Goal: Complete application form

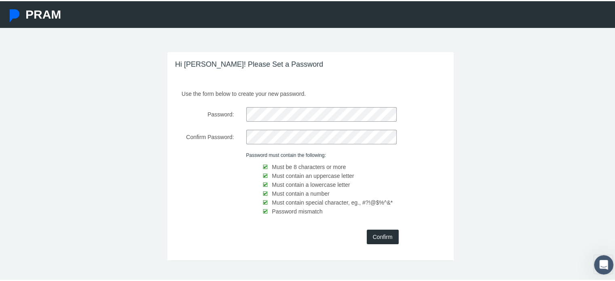
click at [372, 234] on input "Confirm" at bounding box center [383, 235] width 32 height 15
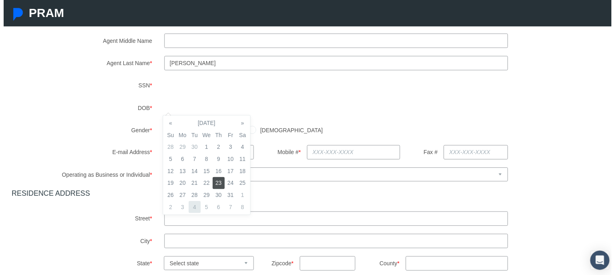
scroll to position [121, 0]
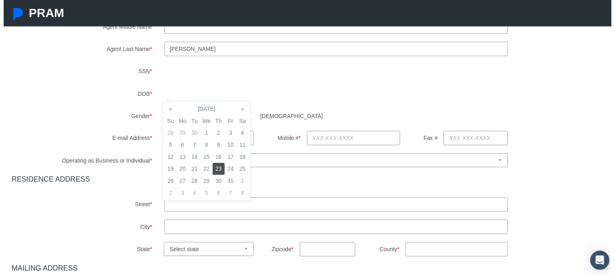
click at [216, 171] on td "23" at bounding box center [217, 170] width 12 height 12
click at [217, 172] on td "23" at bounding box center [217, 170] width 12 height 12
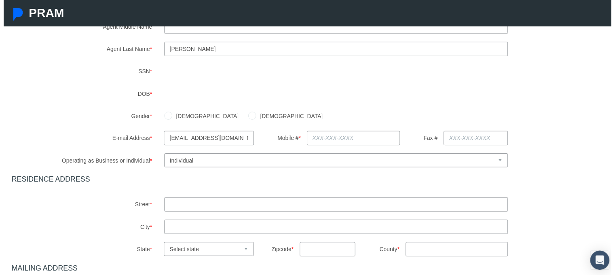
click at [281, 115] on div "[DEMOGRAPHIC_DATA] [DEMOGRAPHIC_DATA]" at bounding box center [387, 117] width 463 height 14
click at [247, 117] on input "[DEMOGRAPHIC_DATA]" at bounding box center [251, 116] width 8 height 8
radio input "true"
drag, startPoint x: 276, startPoint y: 115, endPoint x: 283, endPoint y: 113, distance: 7.5
click at [276, 115] on div "[DEMOGRAPHIC_DATA] [DEMOGRAPHIC_DATA]" at bounding box center [387, 117] width 463 height 14
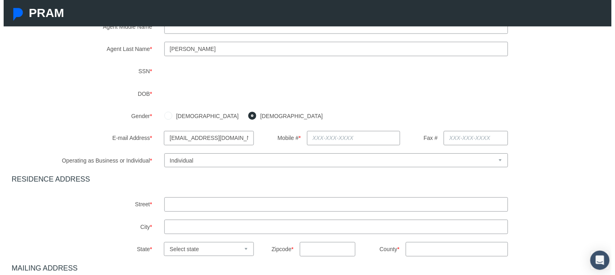
click at [322, 138] on input "text" at bounding box center [354, 139] width 95 height 15
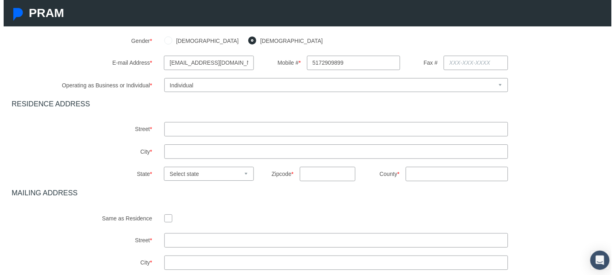
scroll to position [202, 0]
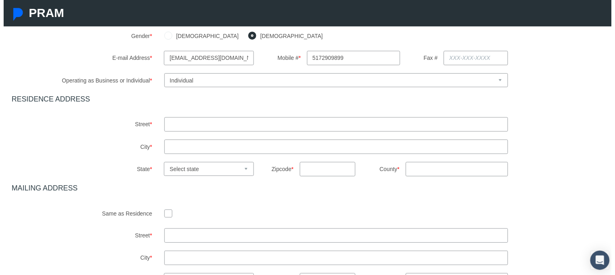
type input "[PHONE_NUMBER]"
click at [194, 121] on input "text" at bounding box center [336, 125] width 348 height 15
type input "[STREET_ADDRESS][PERSON_NAME]"
type input "LANSING"
select select "MI"
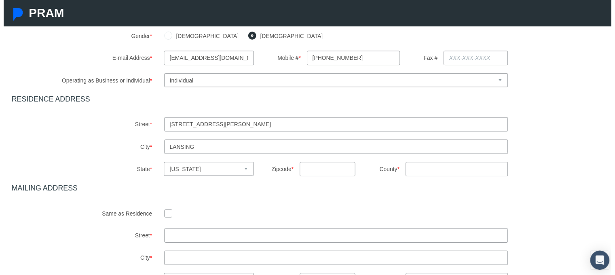
type input "48910"
type input "[US_STATE]"
click at [195, 202] on div "Agent First Name * [PERSON_NAME] Agent Middle Name Agent Last Name * * *" at bounding box center [310, 103] width 605 height 374
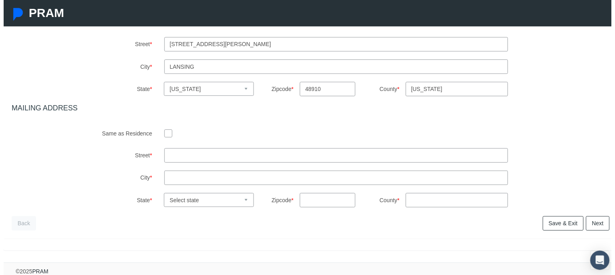
click at [165, 133] on input "checkbox" at bounding box center [166, 135] width 8 height 8
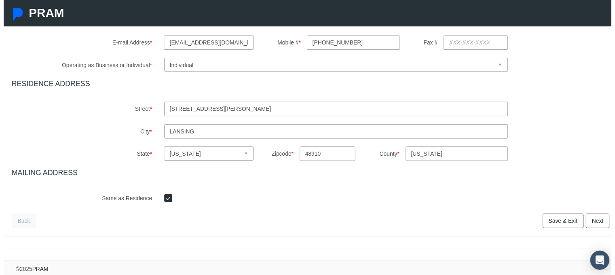
scroll to position [223, 0]
click at [165, 196] on input "checkbox" at bounding box center [166, 200] width 8 height 8
checkbox input "false"
select select
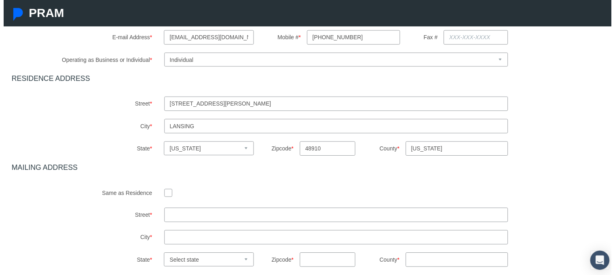
scroll to position [283, 0]
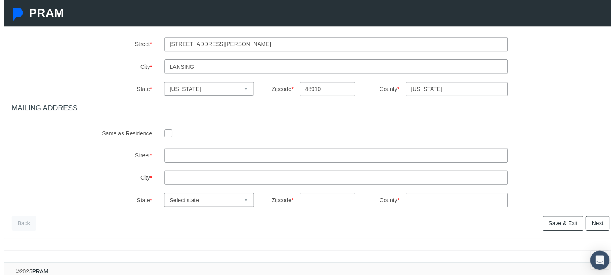
click at [198, 156] on input "text" at bounding box center [336, 157] width 348 height 15
type input "[STREET_ADDRESS]"
click at [187, 183] on input "text" at bounding box center [336, 180] width 348 height 15
type input "M"
click at [186, 179] on input "text" at bounding box center [336, 180] width 348 height 15
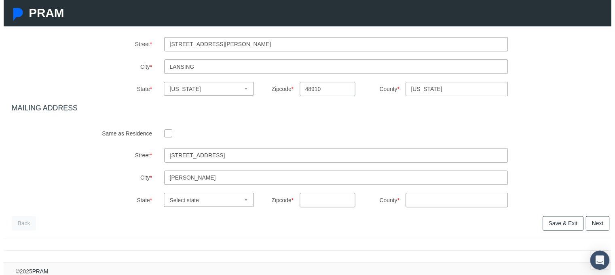
type input "[PERSON_NAME]"
click at [180, 203] on select "Select state [US_STATE] [US_STATE] [US_STATE] [US_STATE] [US_STATE] [US_STATE] …" at bounding box center [207, 202] width 91 height 14
select select "IL"
click at [191, 205] on select "Select state [US_STATE] [US_STATE] [US_STATE] [US_STATE] [US_STATE] [US_STATE] …" at bounding box center [207, 202] width 91 height 14
click at [317, 203] on input "text" at bounding box center [327, 202] width 57 height 15
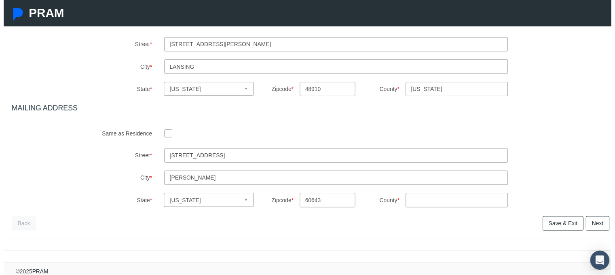
type input "60643"
click at [429, 198] on input "County *" at bounding box center [458, 202] width 103 height 15
click at [513, 182] on div "City * [PERSON_NAME]" at bounding box center [310, 180] width 617 height 15
click at [446, 208] on input "County *" at bounding box center [458, 202] width 103 height 15
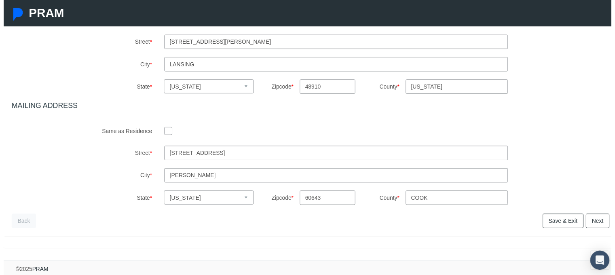
scroll to position [291, 0]
type input "cook"
click at [597, 220] on link "Next" at bounding box center [601, 223] width 24 height 15
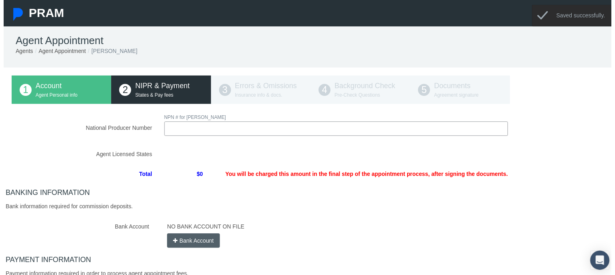
scroll to position [0, 0]
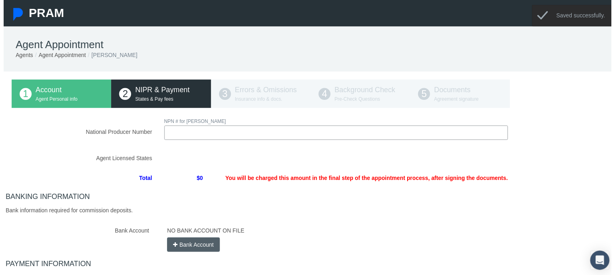
click at [202, 139] on input "National Producer Number" at bounding box center [336, 134] width 348 height 15
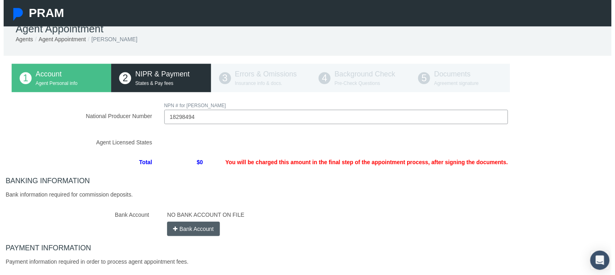
scroll to position [40, 0]
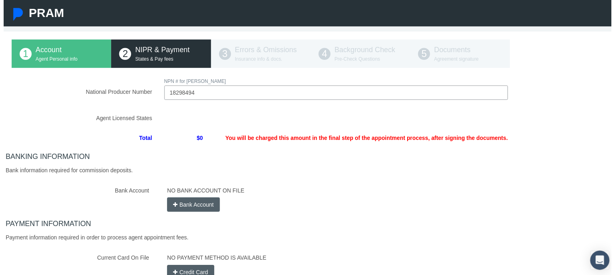
type input "18298494"
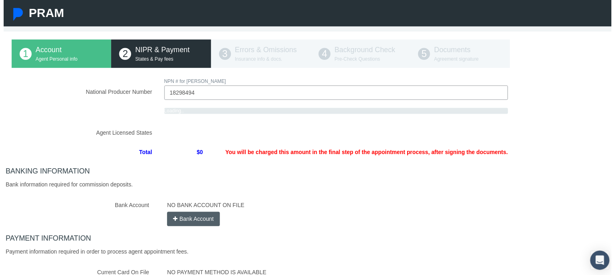
click at [382, 171] on div "BANKING INFORMATION Bank information required for commission deposits. Bank Acc…" at bounding box center [310, 199] width 617 height 60
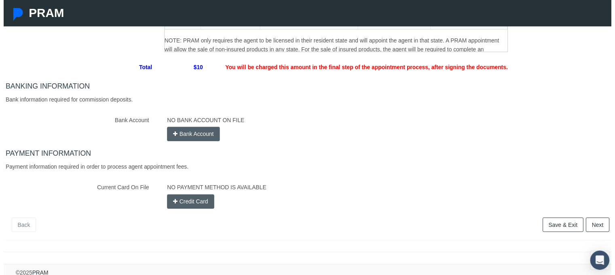
scroll to position [238, 0]
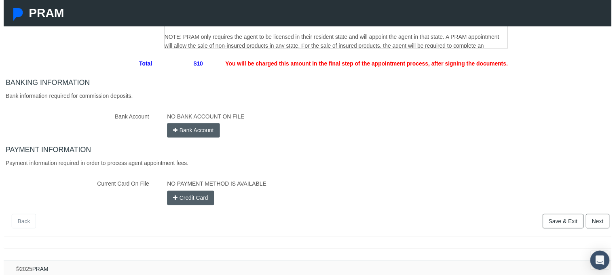
click at [549, 219] on link "Save & Exit" at bounding box center [565, 223] width 41 height 15
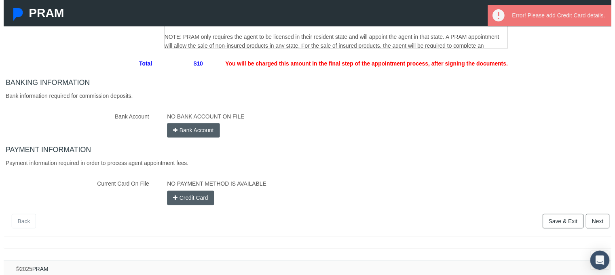
click at [430, 160] on div "PAYMENT INFORMATION Payment information required in order to process agent appo…" at bounding box center [310, 177] width 617 height 60
click at [551, 216] on link "Save & Exit" at bounding box center [565, 223] width 41 height 15
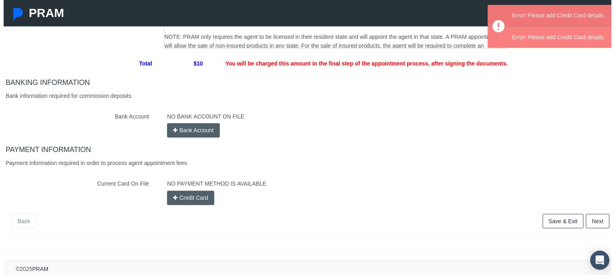
click at [464, 182] on div "NO PAYMENT METHOD IS AVAILABLE" at bounding box center [388, 185] width 459 height 14
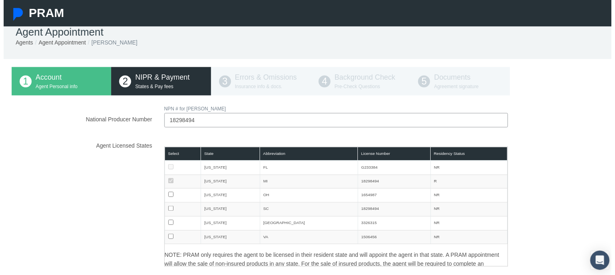
scroll to position [0, 0]
